Goal: Task Accomplishment & Management: Use online tool/utility

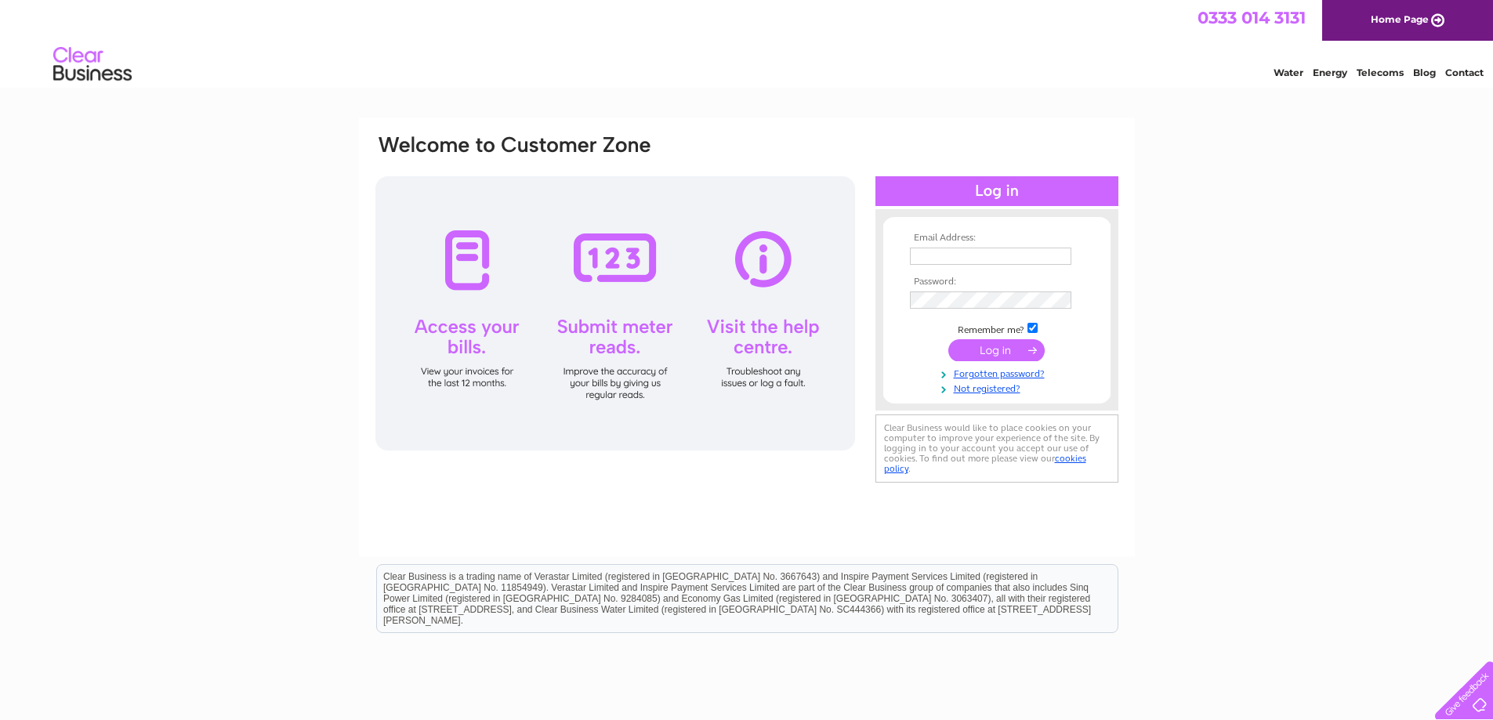
type input "[EMAIL_ADDRESS][DOMAIN_NAME]"
click at [1032, 348] on input "submit" at bounding box center [996, 350] width 96 height 22
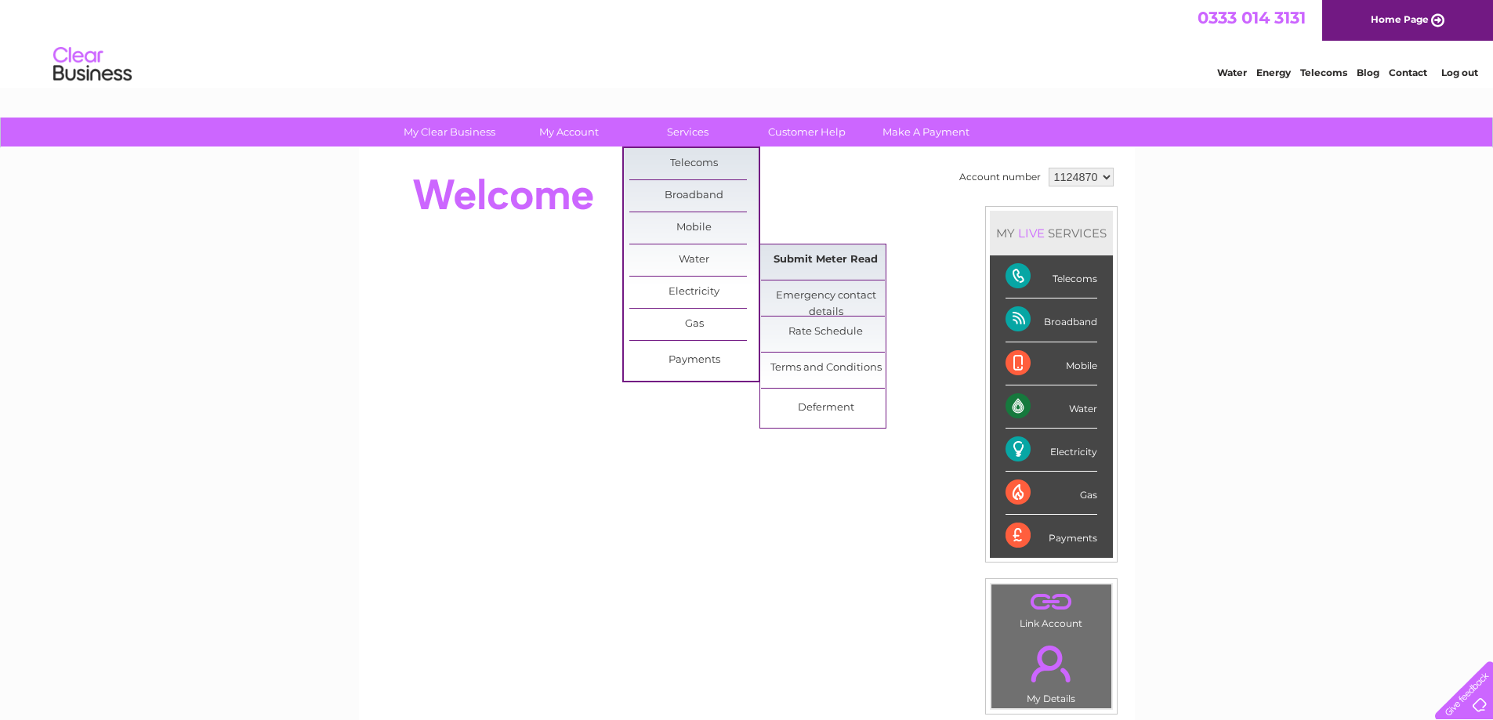
click at [810, 261] on link "Submit Meter Read" at bounding box center [825, 260] width 129 height 31
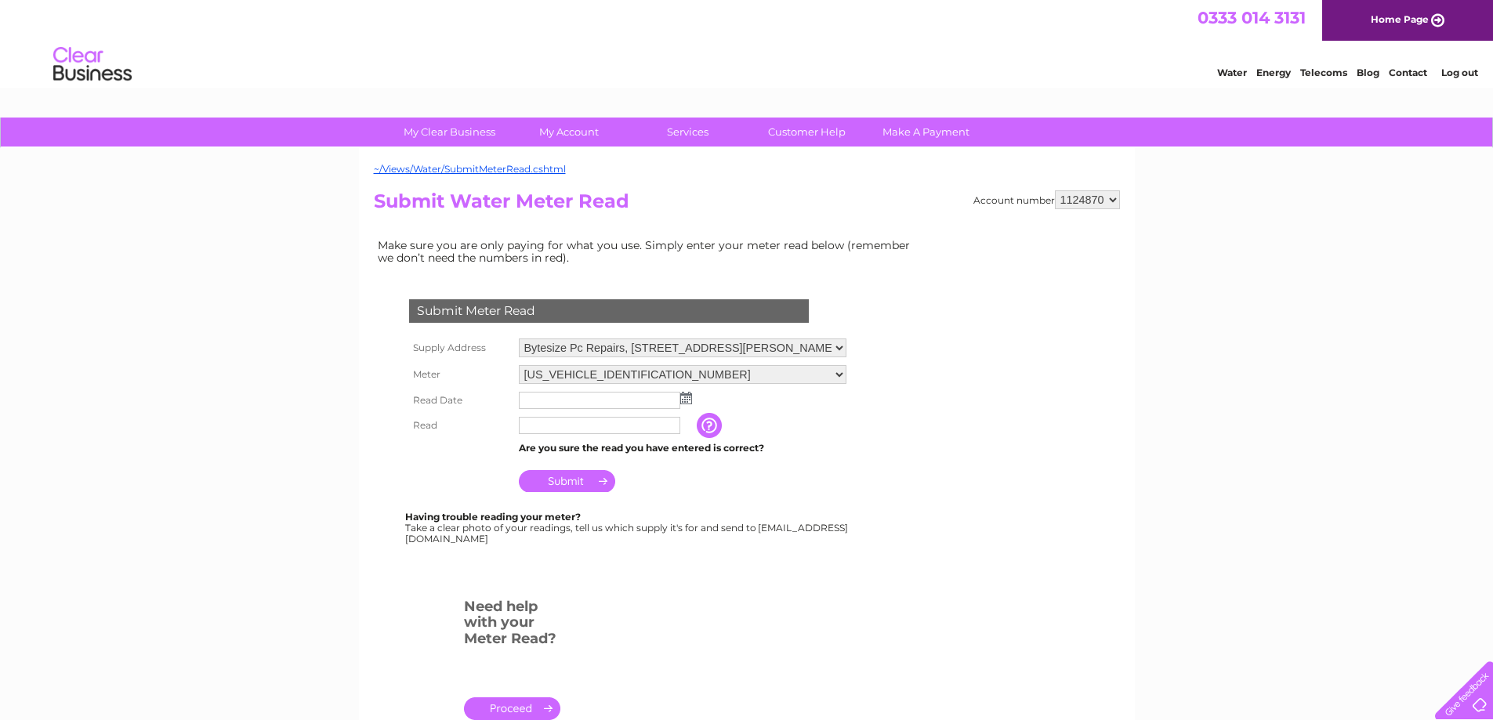
click at [683, 394] on img at bounding box center [686, 398] width 12 height 13
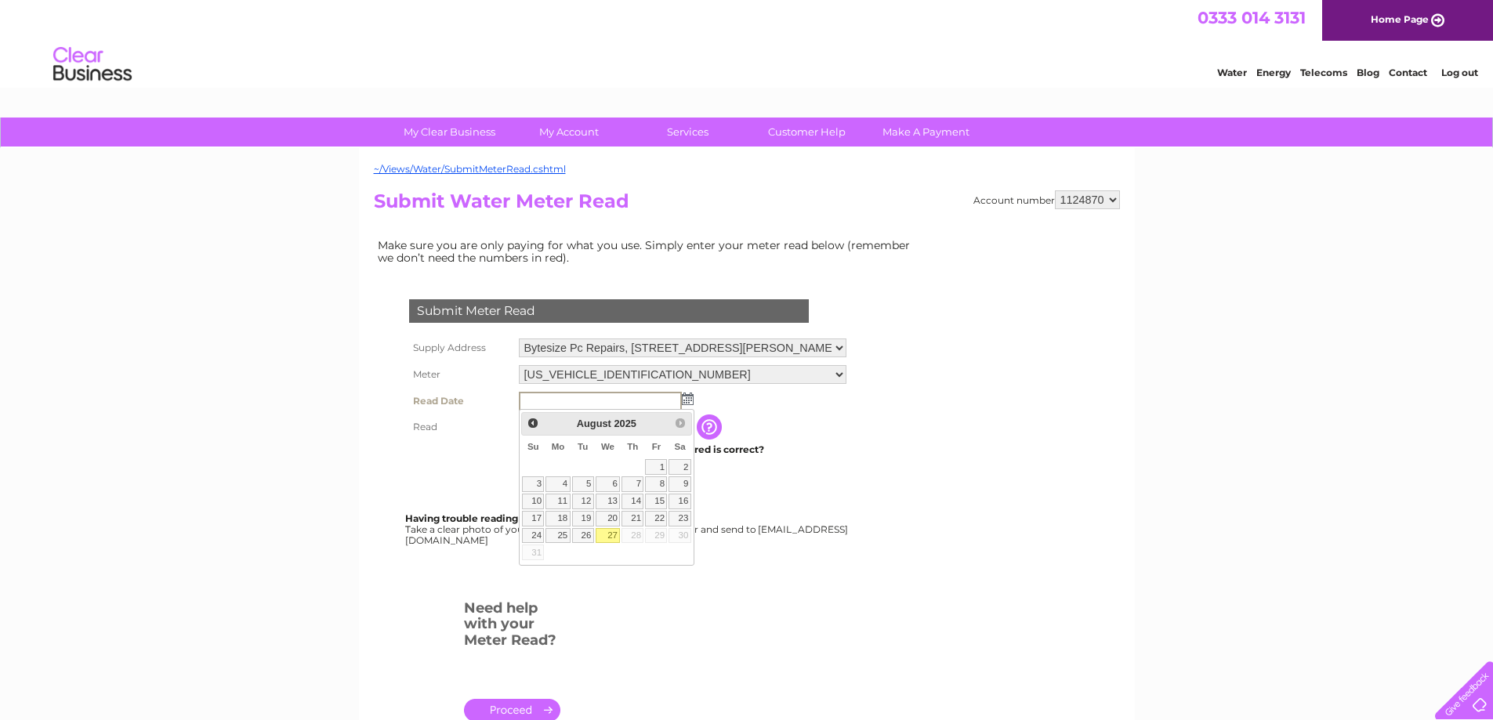
click at [617, 532] on link "27" at bounding box center [608, 536] width 25 height 16
type input "2025/08/27"
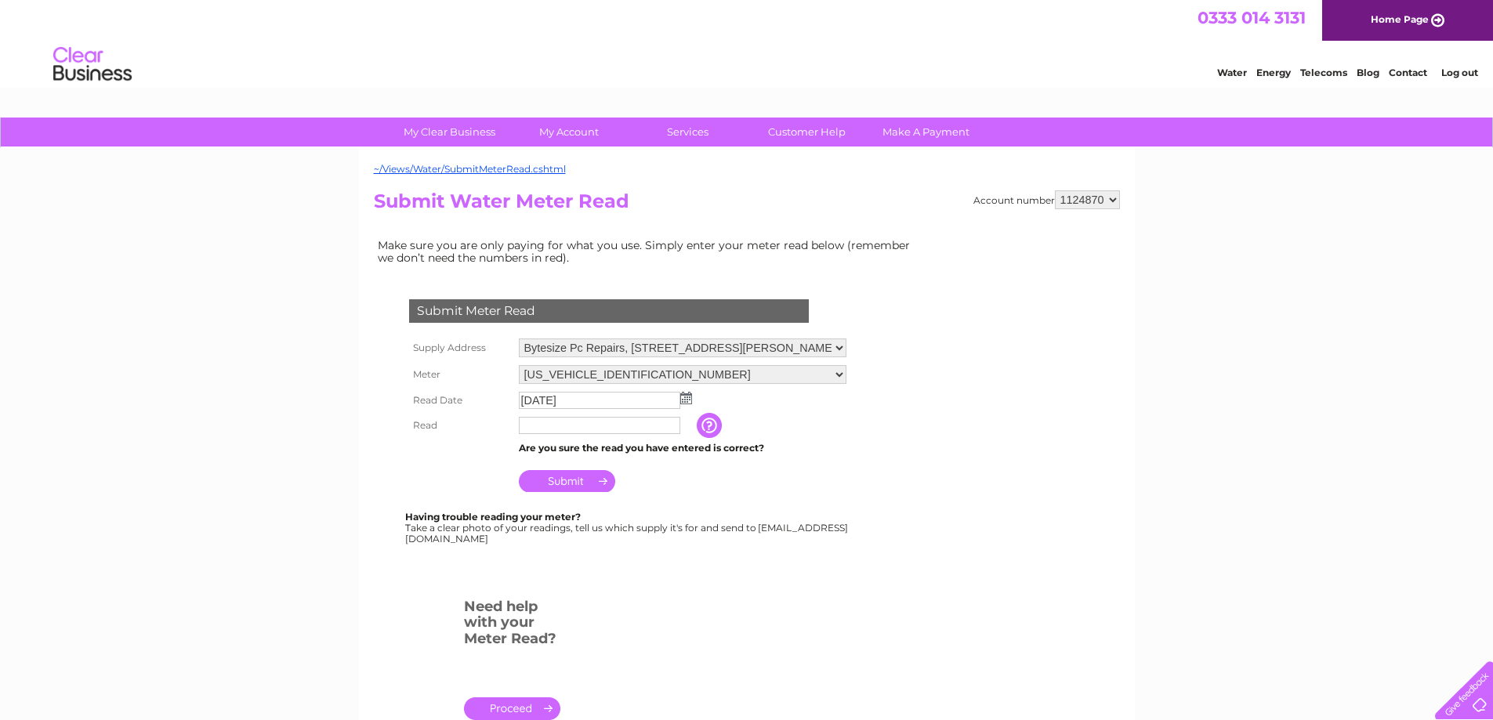
click at [585, 428] on input "text" at bounding box center [599, 425] width 161 height 17
type input "00011"
click at [579, 478] on input "Submit" at bounding box center [567, 481] width 96 height 22
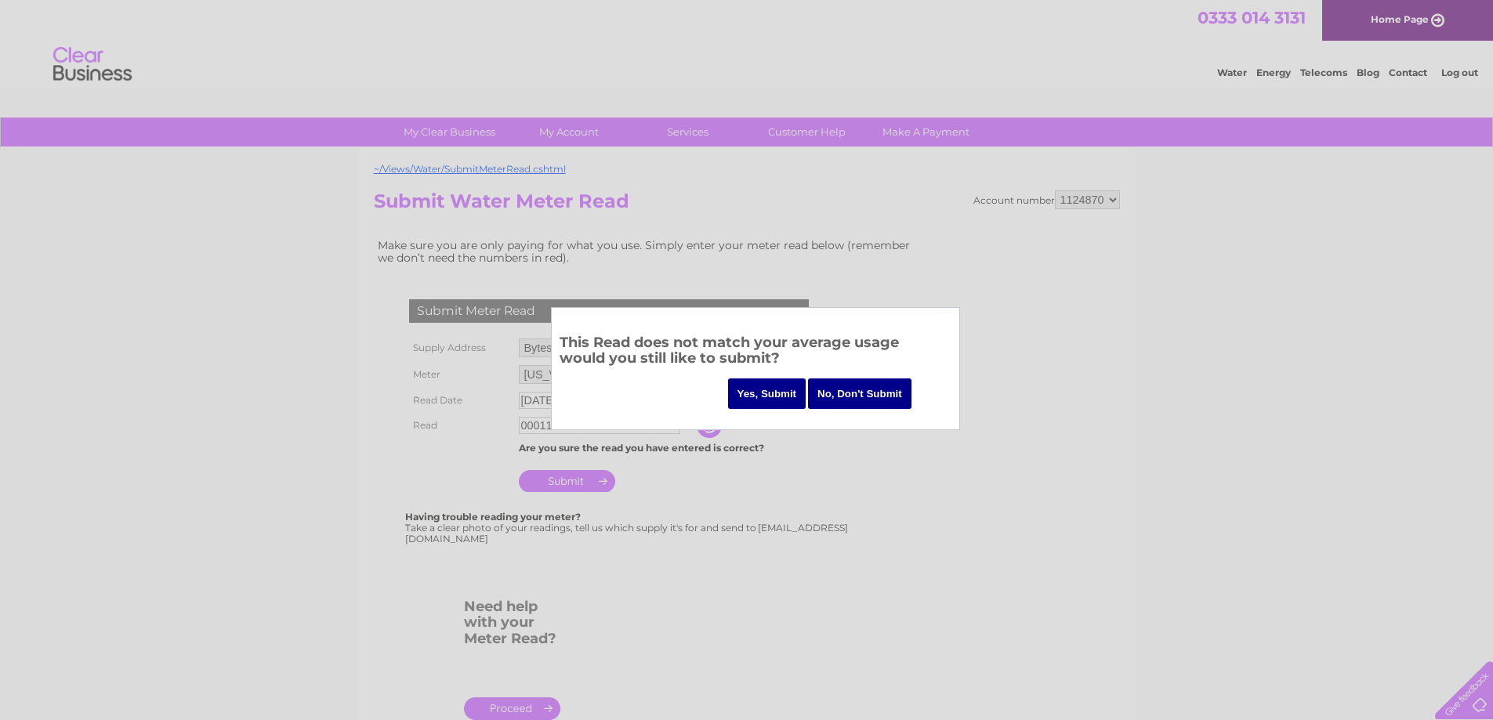
click at [772, 384] on input "Yes, Submit" at bounding box center [767, 394] width 78 height 31
